Goal: Find specific page/section: Find specific page/section

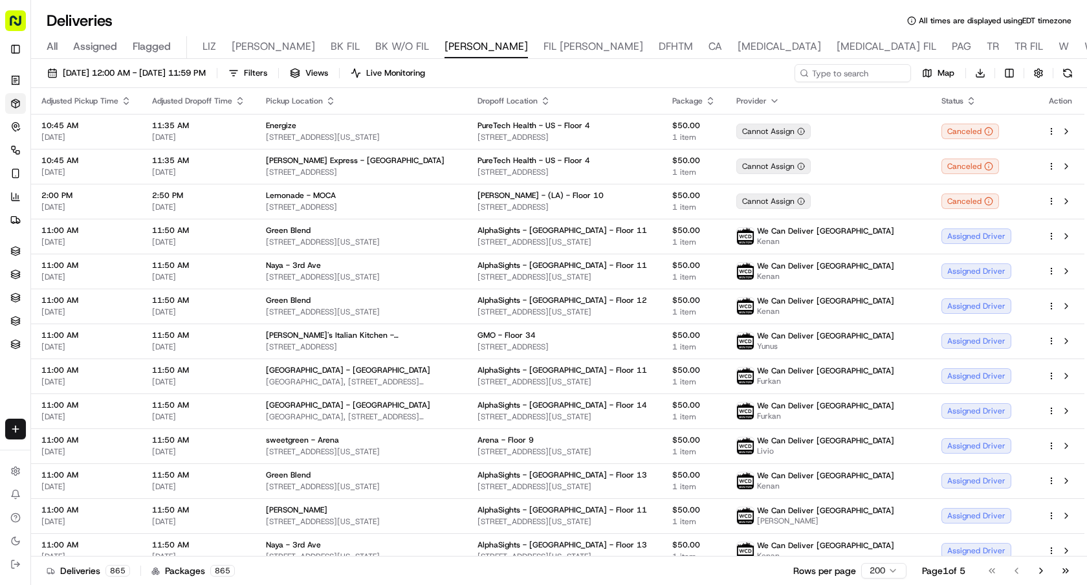
click at [844, 72] on input at bounding box center [853, 73] width 117 height 18
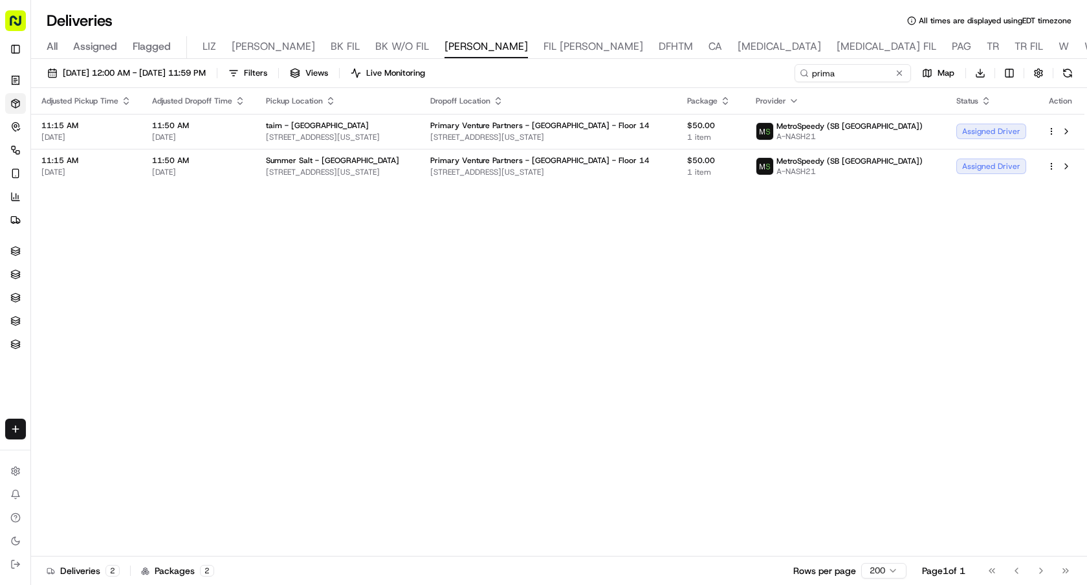
type input "prima"
click at [1065, 135] on button at bounding box center [1067, 132] width 16 height 16
click at [897, 75] on button at bounding box center [899, 73] width 13 height 13
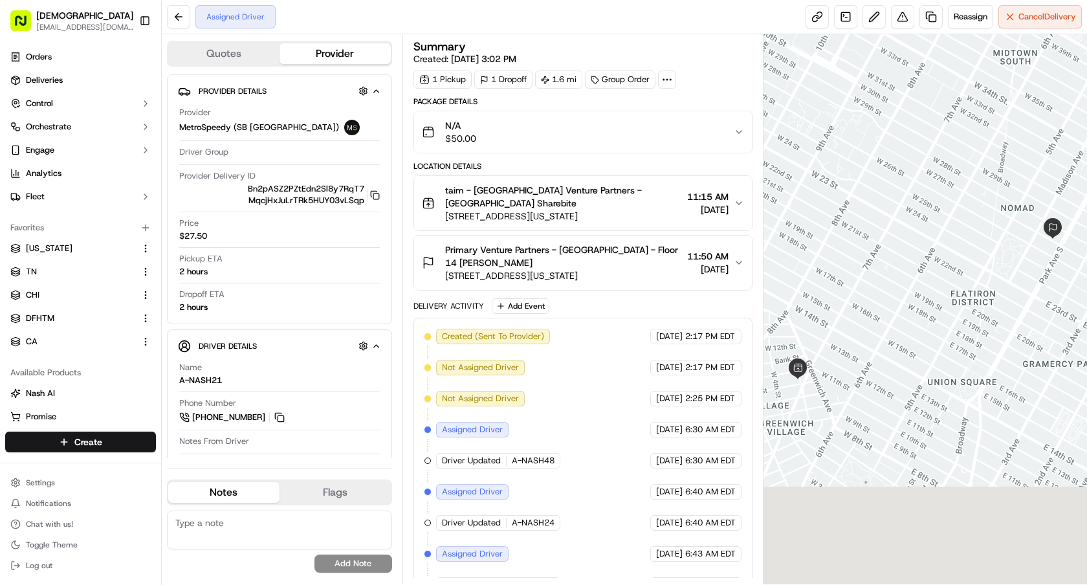
click at [549, 273] on span "[STREET_ADDRESS][US_STATE]" at bounding box center [563, 275] width 237 height 13
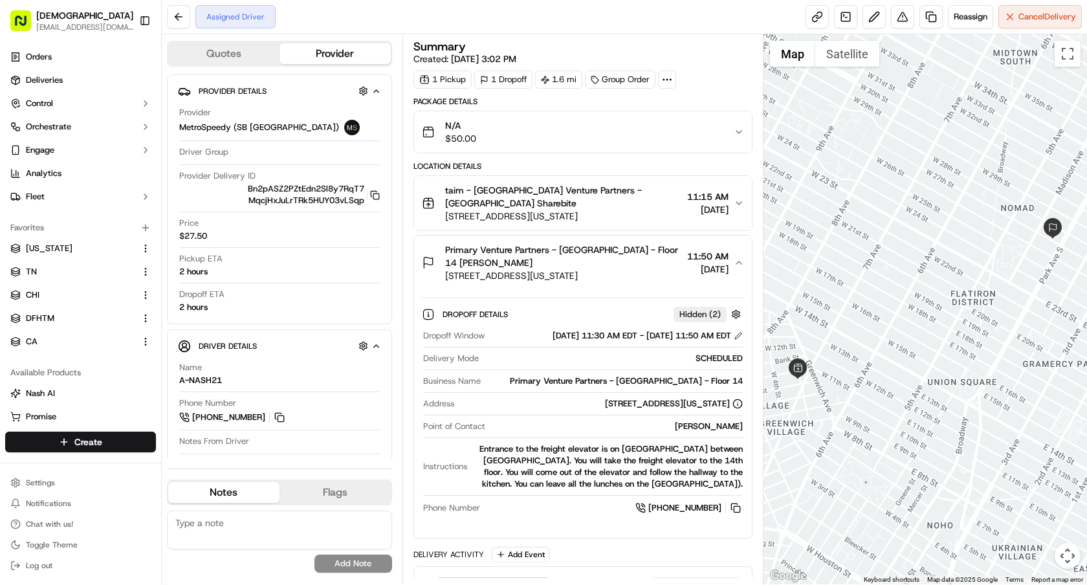
drag, startPoint x: 638, startPoint y: 212, endPoint x: 446, endPoint y: 216, distance: 191.6
click at [446, 216] on span "222 Waverly Pl, New York, NY 10014, USA" at bounding box center [563, 216] width 237 height 13
copy span "222 Waverly Pl, New York, NY 10014, USA"
drag, startPoint x: 618, startPoint y: 278, endPoint x: 443, endPoint y: 277, distance: 174.1
click at [443, 277] on div "Primary Venture Partners - NYC - Floor 14 Alexandra Lappas 45 E 27th St, New Yo…" at bounding box center [552, 262] width 260 height 39
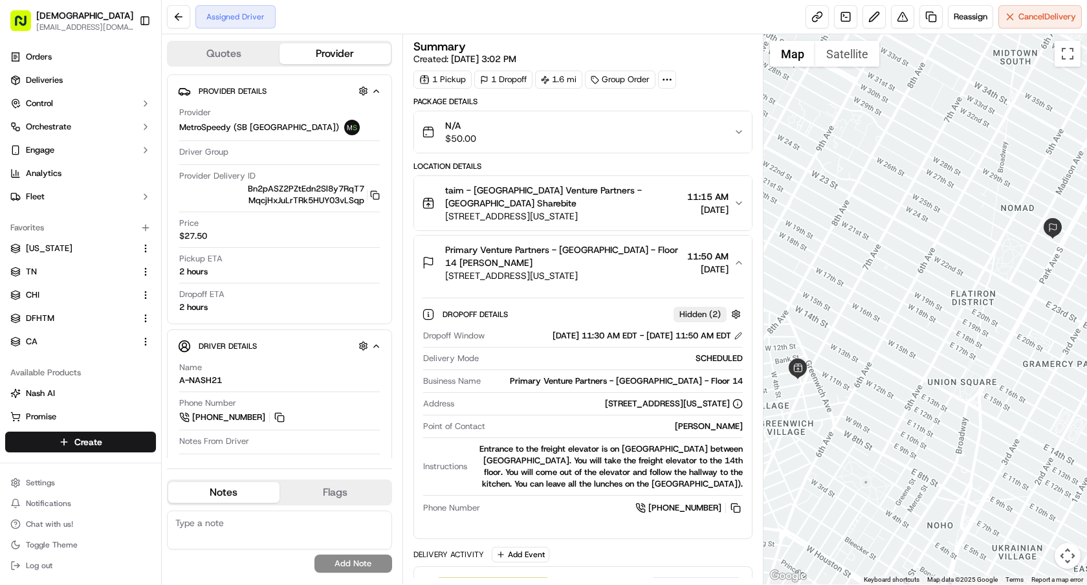
copy span "45 E 27th St, New York, NY 10016, USA"
